Goal: Information Seeking & Learning: Find specific fact

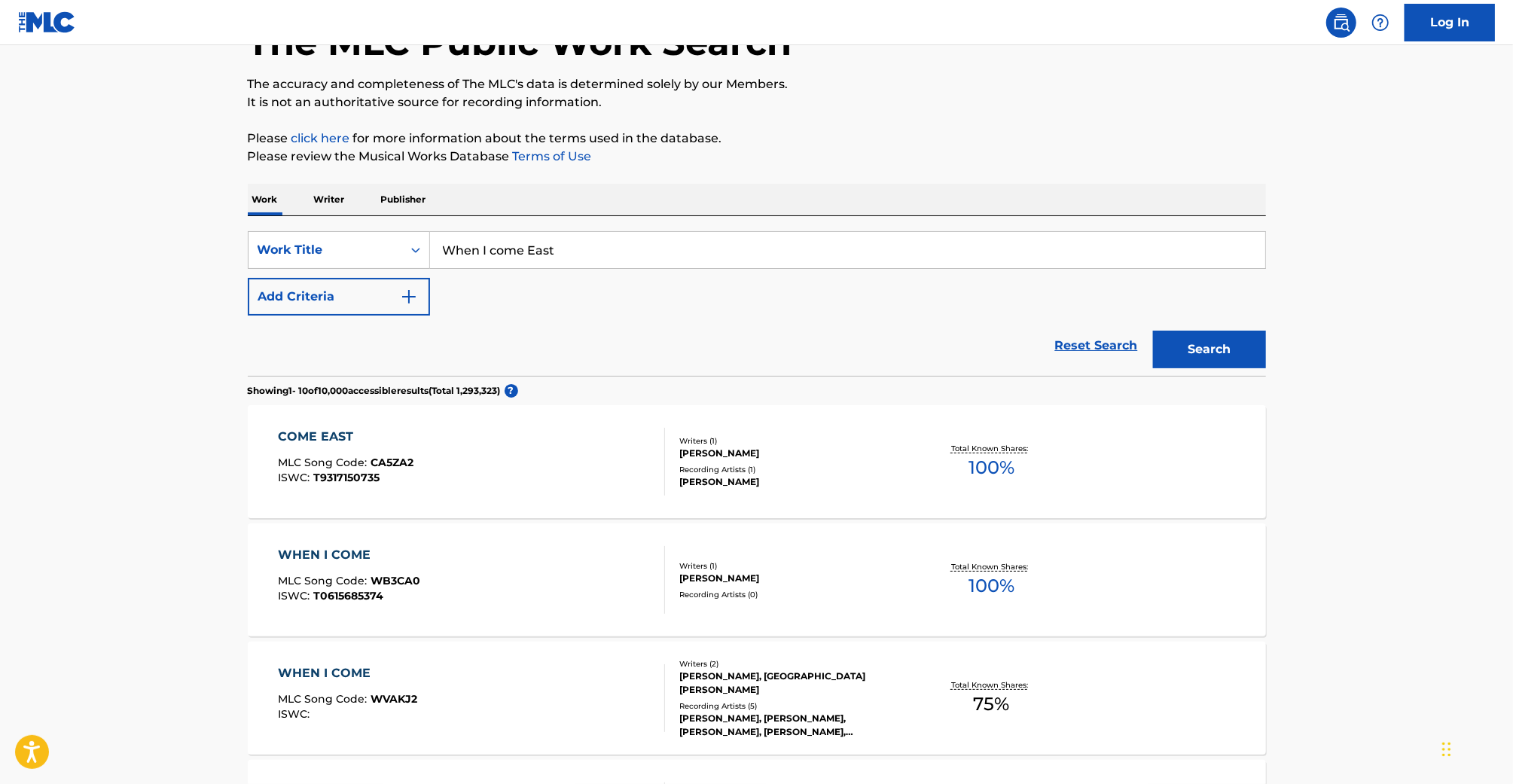
drag, startPoint x: 333, startPoint y: 202, endPoint x: 377, endPoint y: 200, distance: 44.0
click at [334, 202] on p "Writer" at bounding box center [329, 199] width 40 height 32
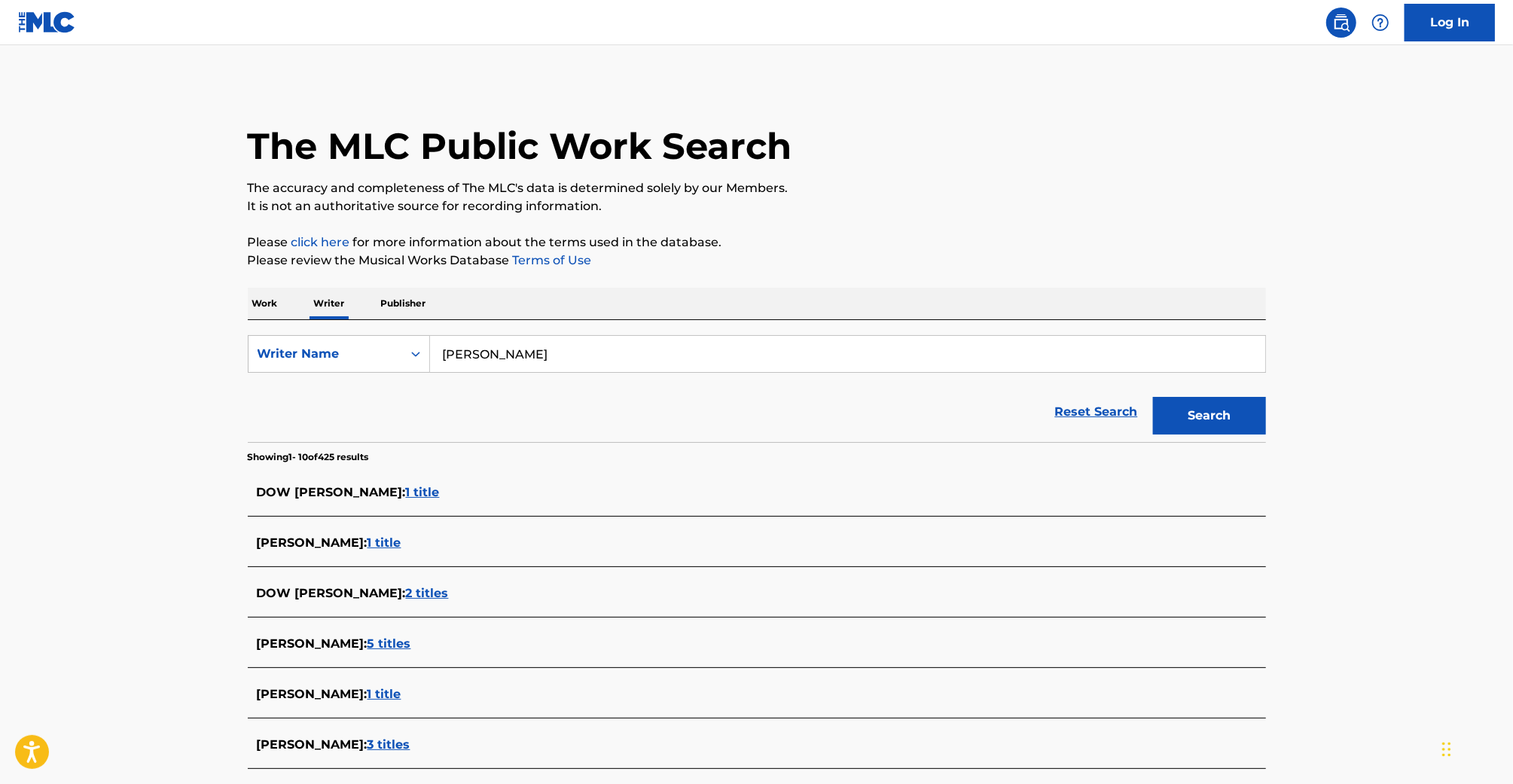
click at [414, 201] on p "It is not an authoritative source for recording information." at bounding box center [756, 206] width 1019 height 18
click at [409, 328] on div "SearchWithCriteria78868ba6-60a0-41e3-bca7-93cfe6313331 Writer Name [PERSON_NAME…" at bounding box center [756, 381] width 1019 height 122
click at [400, 318] on p "Publisher" at bounding box center [403, 303] width 54 height 32
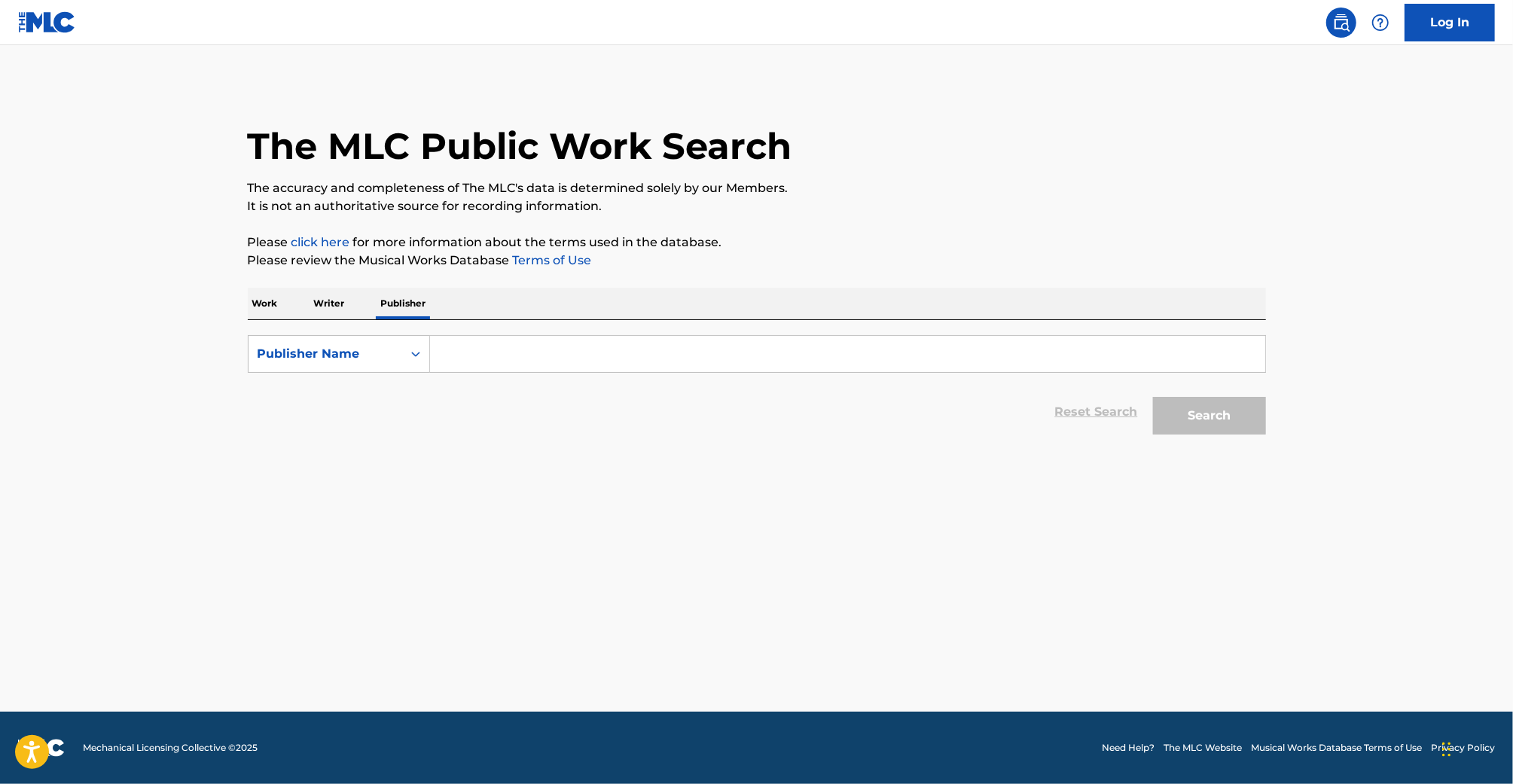
click at [468, 350] on input "Search Form" at bounding box center [848, 354] width 836 height 36
click at [525, 353] on input "Search Form" at bounding box center [848, 354] width 836 height 36
paste input "Спортивные соревнования в стиле cfnm"
type input "Спортивные соревнования в стиле cfnm"
drag, startPoint x: 714, startPoint y: 365, endPoint x: 439, endPoint y: 345, distance: 275.7
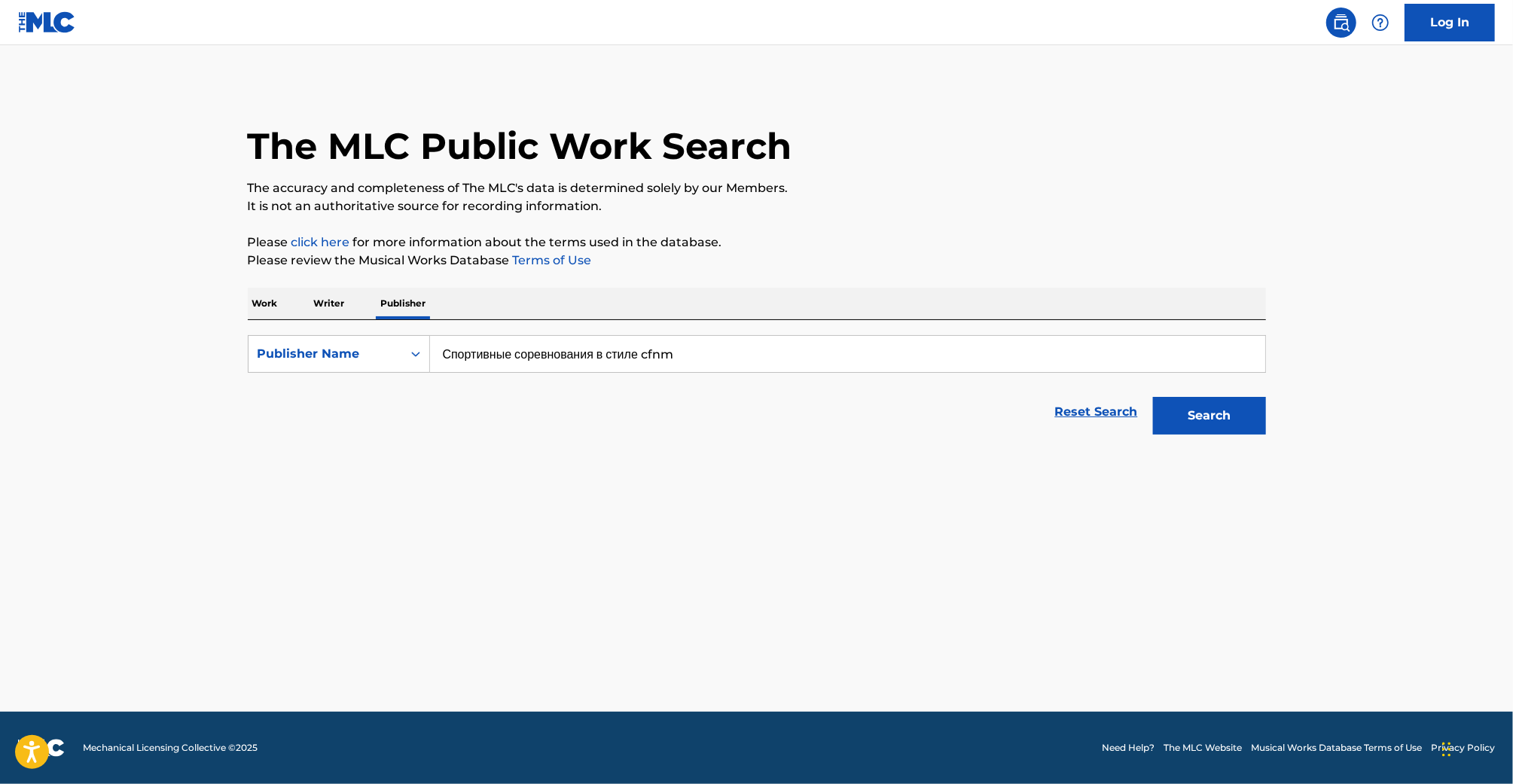
click at [455, 349] on input "Спортивные соревнования в стиле cfnm" at bounding box center [848, 354] width 836 height 36
click at [844, 126] on div "The MLC Public Work Search" at bounding box center [756, 138] width 1019 height 110
click at [331, 302] on p "Writer" at bounding box center [329, 303] width 40 height 32
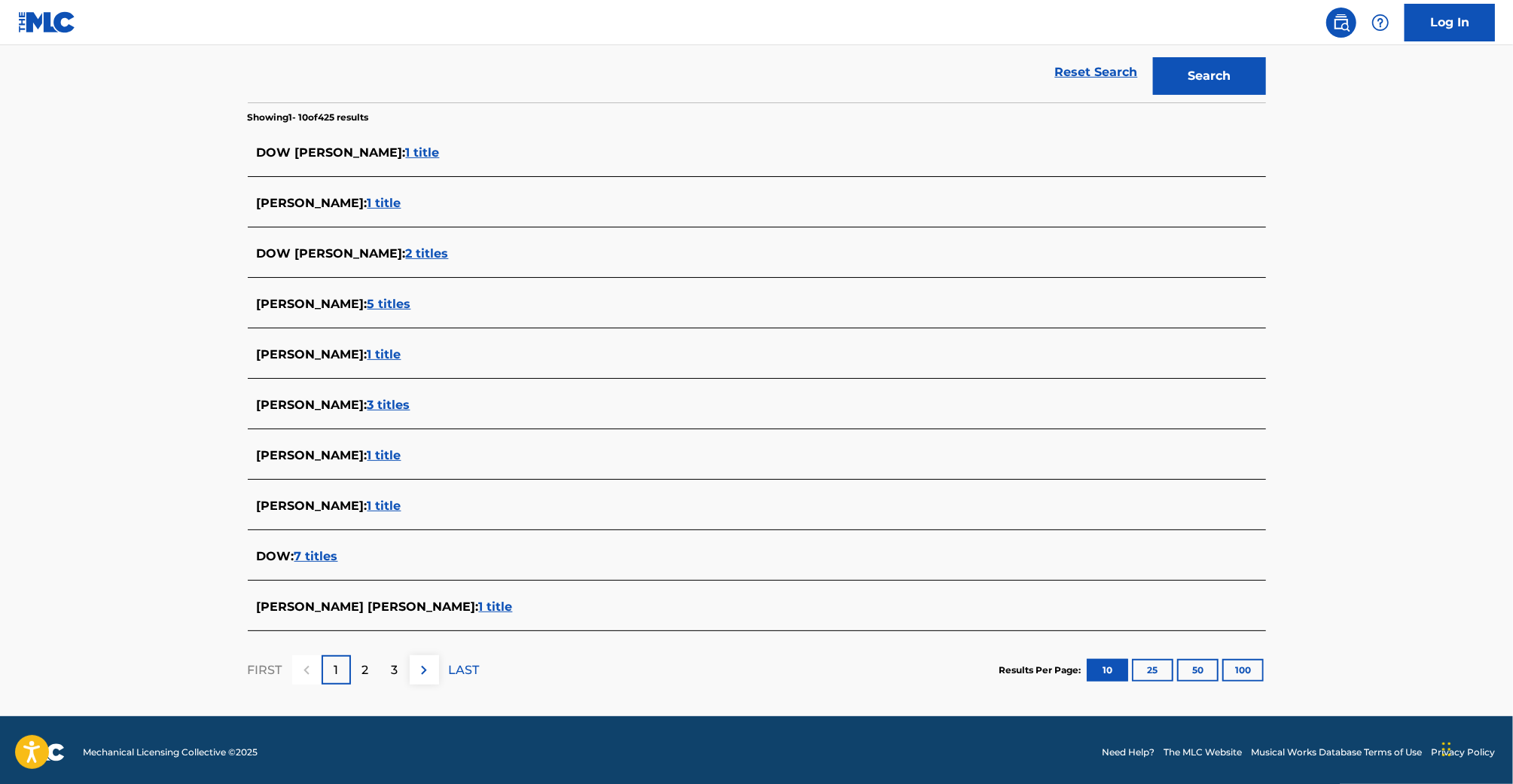
scroll to position [344, 0]
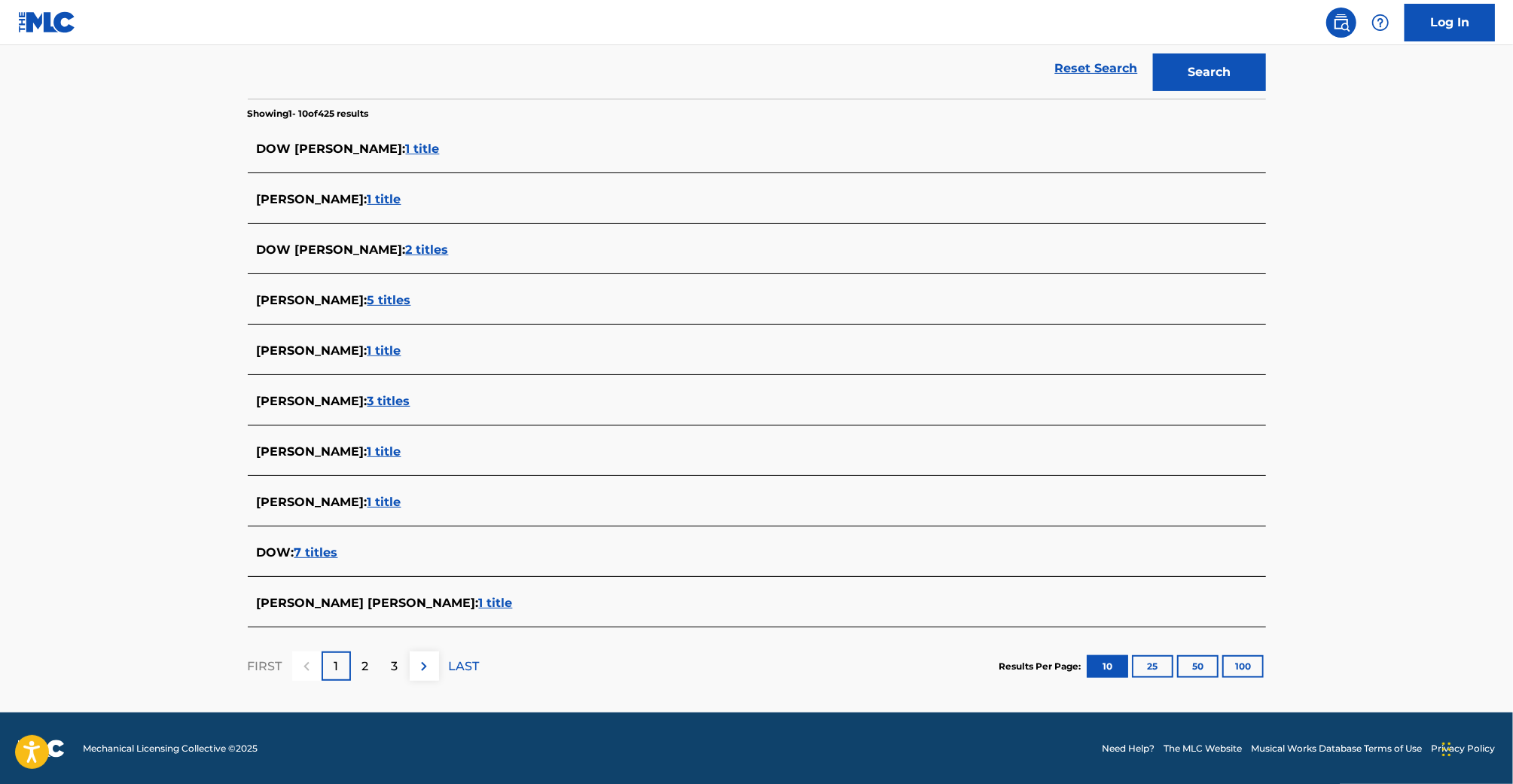
click at [479, 603] on span "1 title" at bounding box center [495, 603] width 34 height 15
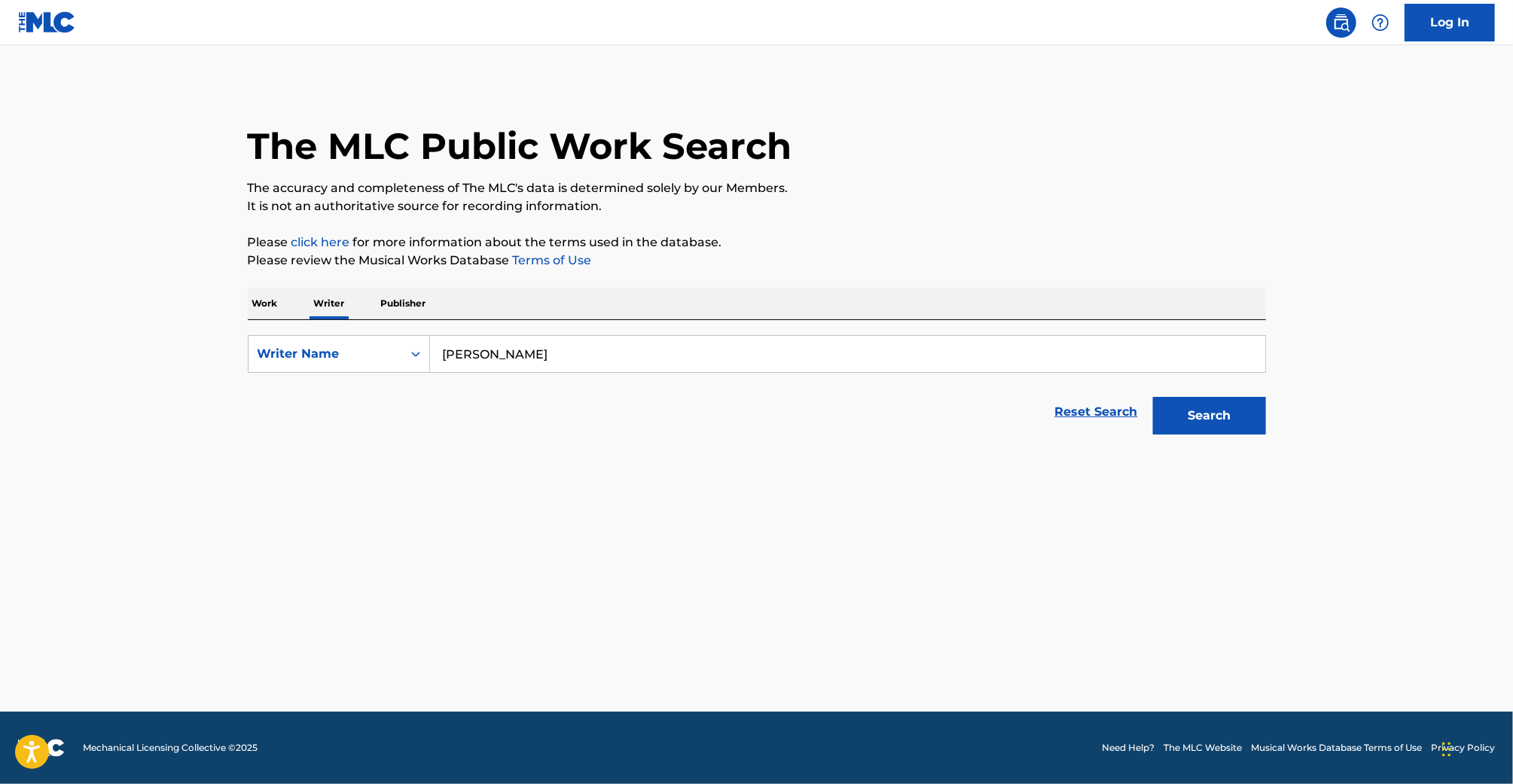
scroll to position [0, 0]
